Goal: Task Accomplishment & Management: Use online tool/utility

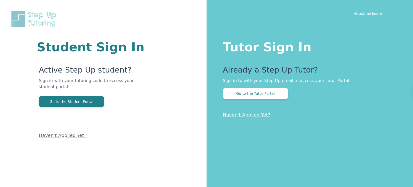
click at [277, 91] on button "Go to the Tutor Portal" at bounding box center [255, 93] width 65 height 11
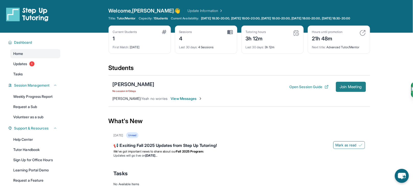
click at [360, 88] on span "Join Meeting" at bounding box center [351, 86] width 22 height 3
click at [302, 89] on button "Open Session Guide" at bounding box center [308, 86] width 39 height 5
